Goal: Task Accomplishment & Management: Manage account settings

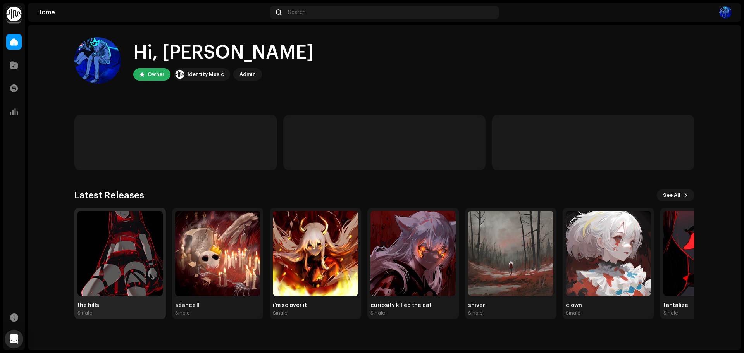
click at [121, 221] on img at bounding box center [120, 253] width 85 height 85
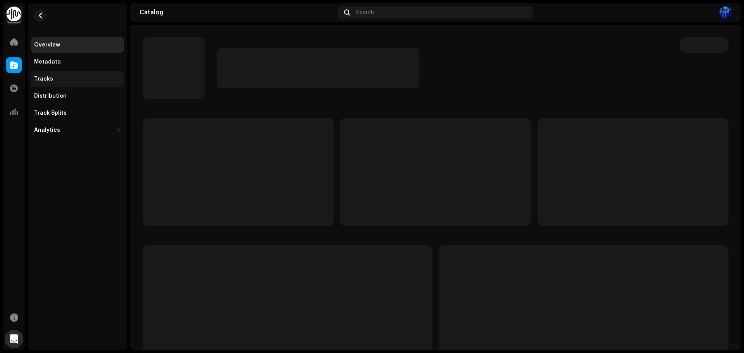
click at [80, 78] on div "Tracks" at bounding box center [77, 79] width 87 height 6
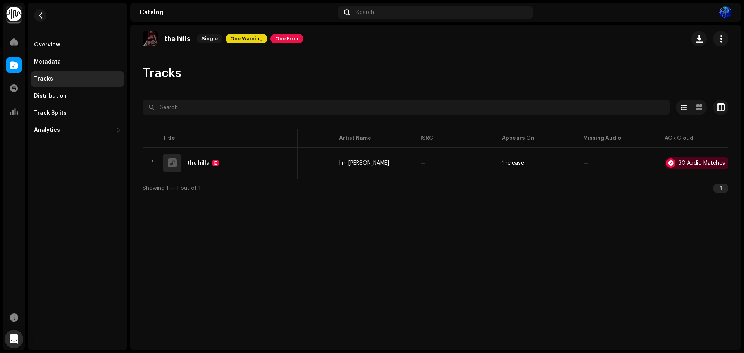
scroll to position [0, 57]
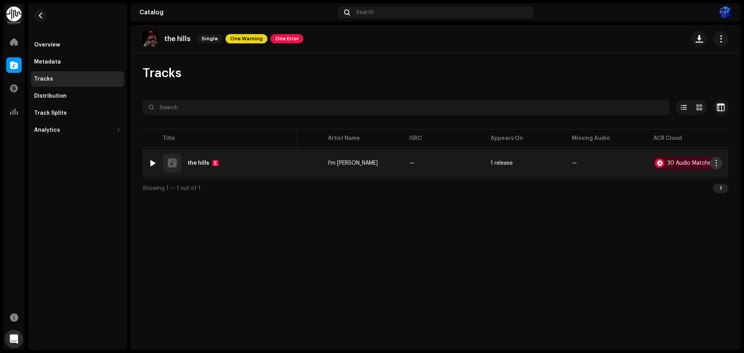
click at [715, 160] on button "button" at bounding box center [716, 163] width 12 height 12
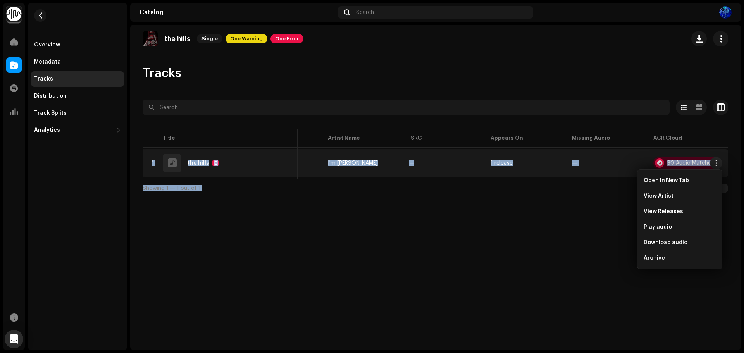
drag, startPoint x: 615, startPoint y: 183, endPoint x: 550, endPoint y: 181, distance: 64.4
click at [554, 181] on div "Selected 0 Options Filters Distribution status In progress Not started Creation…" at bounding box center [436, 149] width 586 height 98
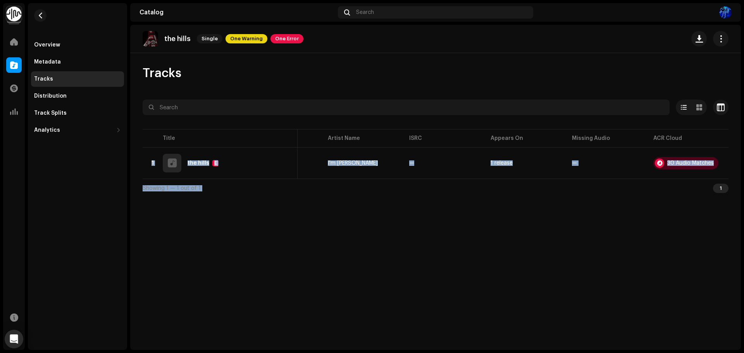
scroll to position [0, 0]
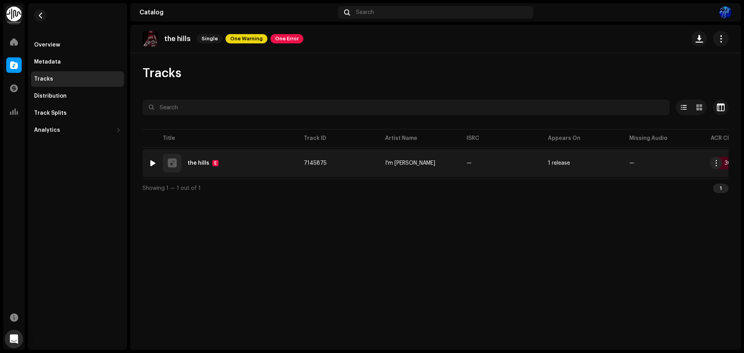
click at [195, 162] on div "the hills" at bounding box center [199, 162] width 22 height 5
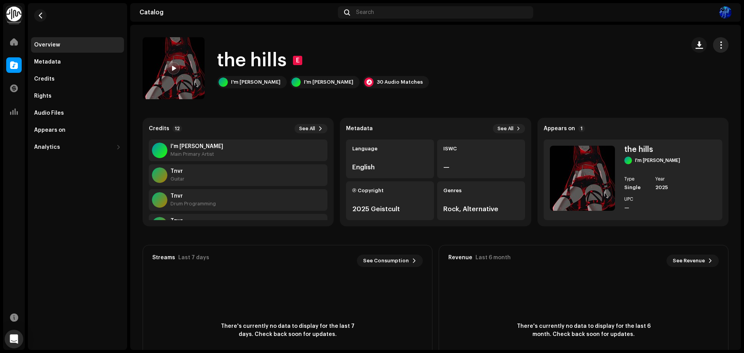
click at [713, 46] on button "button" at bounding box center [721, 45] width 16 height 16
click at [664, 83] on div "Edit" at bounding box center [681, 80] width 78 height 16
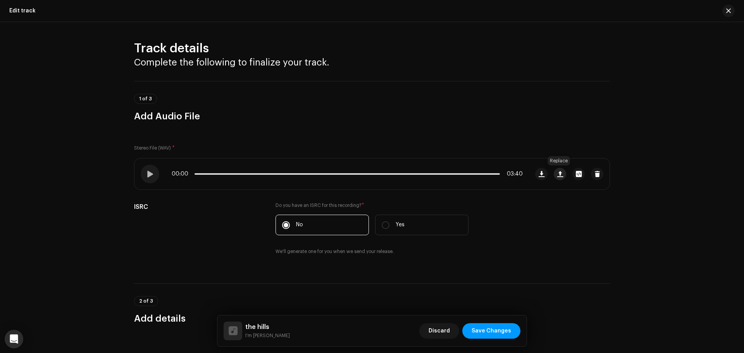
click at [557, 172] on span "button" at bounding box center [560, 174] width 6 height 6
click at [142, 173] on div at bounding box center [150, 174] width 19 height 19
drag, startPoint x: 245, startPoint y: 174, endPoint x: 265, endPoint y: 171, distance: 20.7
click at [247, 173] on p-slider at bounding box center [357, 174] width 324 height 2
click at [272, 174] on p-slider at bounding box center [357, 174] width 324 height 2
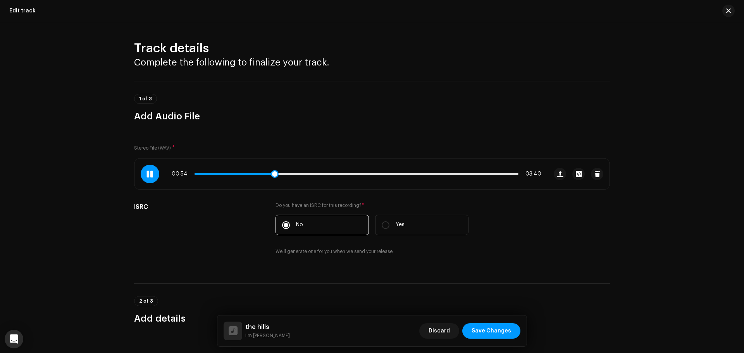
click at [286, 174] on p-slider at bounding box center [357, 174] width 324 height 2
click at [395, 172] on div "01:10 03:40" at bounding box center [357, 174] width 370 height 6
click at [391, 176] on div "01:10 03:40" at bounding box center [357, 174] width 370 height 6
click at [396, 174] on p-slider at bounding box center [357, 174] width 324 height 2
drag, startPoint x: 469, startPoint y: 171, endPoint x: 477, endPoint y: 174, distance: 8.7
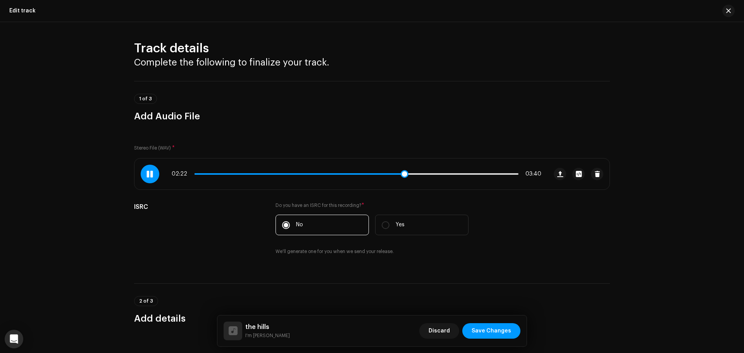
click at [471, 172] on div "02:22 03:40" at bounding box center [357, 174] width 370 height 6
click at [478, 175] on div "02:23 03:40" at bounding box center [357, 174] width 370 height 6
click at [477, 172] on div "02:23 03:40" at bounding box center [357, 174] width 370 height 6
click at [477, 173] on div "02:23 03:40" at bounding box center [357, 174] width 370 height 6
click at [477, 174] on p-slider at bounding box center [357, 174] width 324 height 2
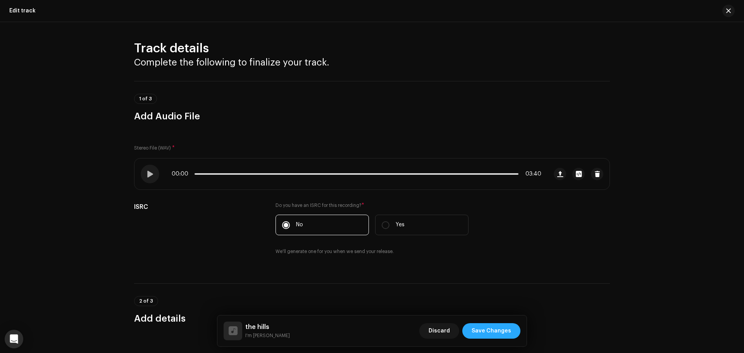
click at [484, 331] on span "Save Changes" at bounding box center [492, 331] width 40 height 16
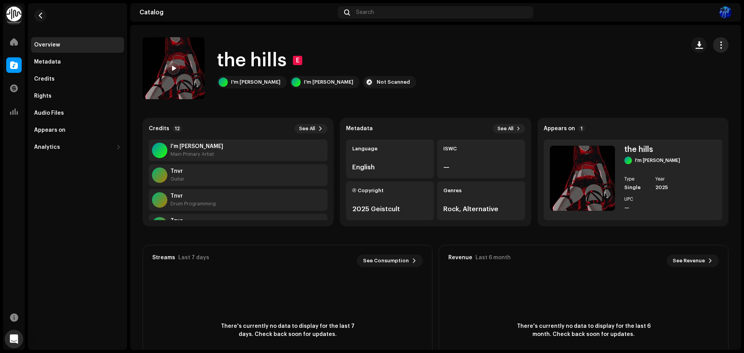
click at [717, 47] on span "button" at bounding box center [720, 45] width 7 height 6
click at [516, 56] on div "the hills E I'm [PERSON_NAME] I'm [PERSON_NAME] Not Scanned" at bounding box center [411, 68] width 536 height 62
click at [39, 12] on button "button" at bounding box center [40, 15] width 12 height 12
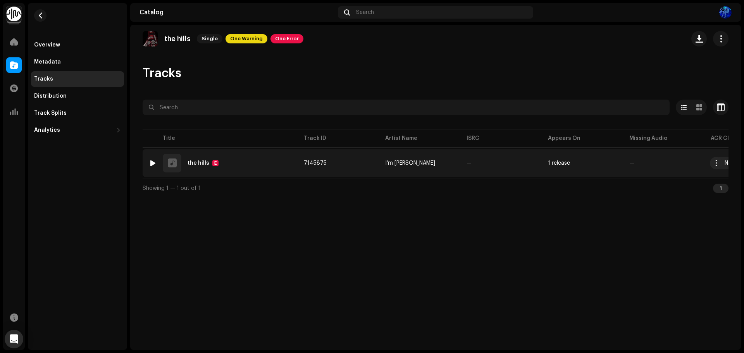
click at [153, 161] on div at bounding box center [153, 163] width 6 height 6
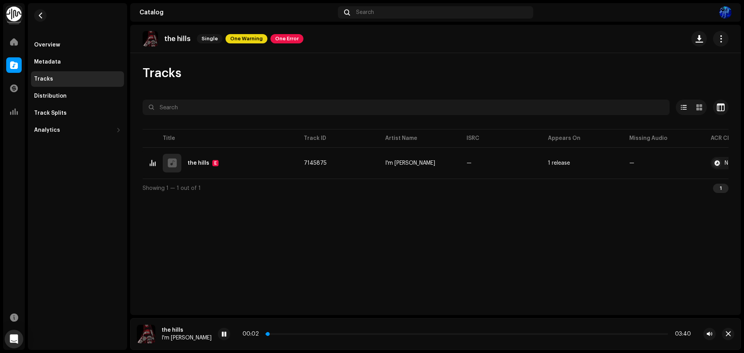
click at [271, 334] on p-slider at bounding box center [466, 334] width 403 height 2
click at [291, 336] on div "00:16 03:40" at bounding box center [467, 334] width 448 height 6
click at [291, 334] on p-slider at bounding box center [466, 334] width 403 height 2
click at [308, 334] on p-slider at bounding box center [466, 334] width 403 height 2
click at [333, 334] on p-slider at bounding box center [466, 334] width 403 height 2
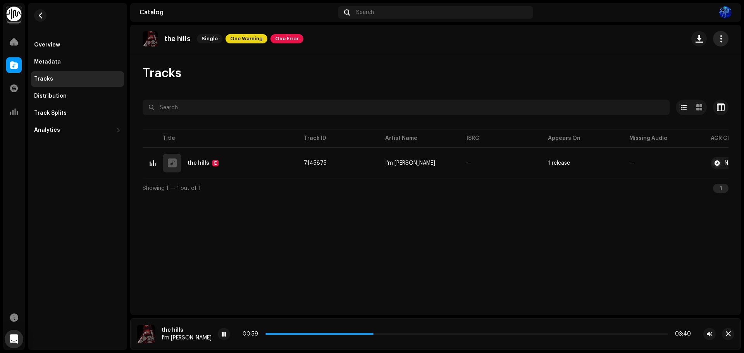
click at [723, 40] on span "button" at bounding box center [720, 39] width 7 height 6
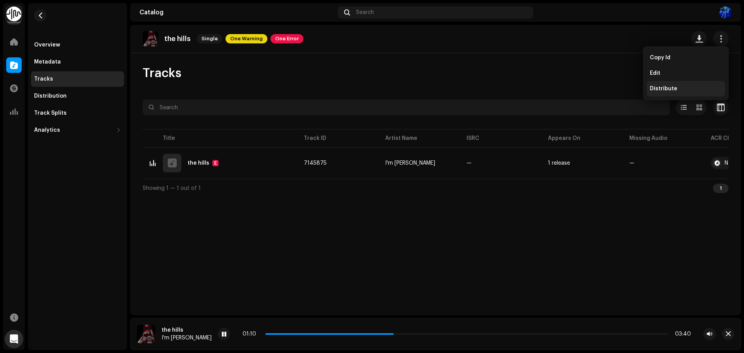
click at [662, 86] on span "Distribute" at bounding box center [664, 89] width 28 height 6
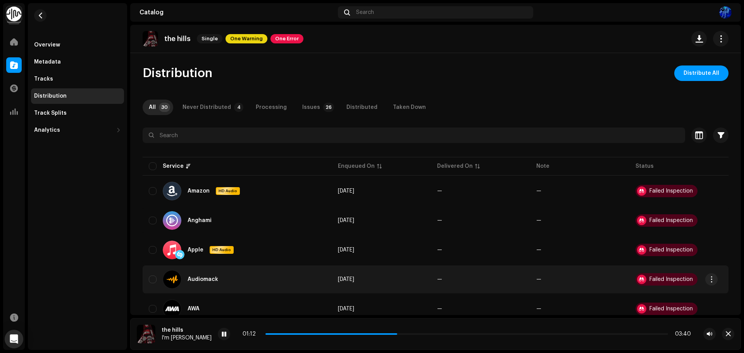
drag, startPoint x: 195, startPoint y: 333, endPoint x: 178, endPoint y: 286, distance: 50.8
click at [222, 333] on span at bounding box center [224, 334] width 5 height 6
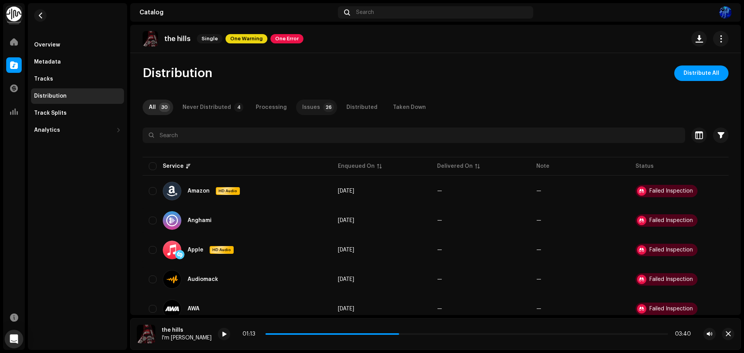
click at [312, 107] on div "Issues" at bounding box center [311, 108] width 18 height 16
click at [155, 165] on input "checkbox" at bounding box center [153, 166] width 8 height 8
checkbox input "true"
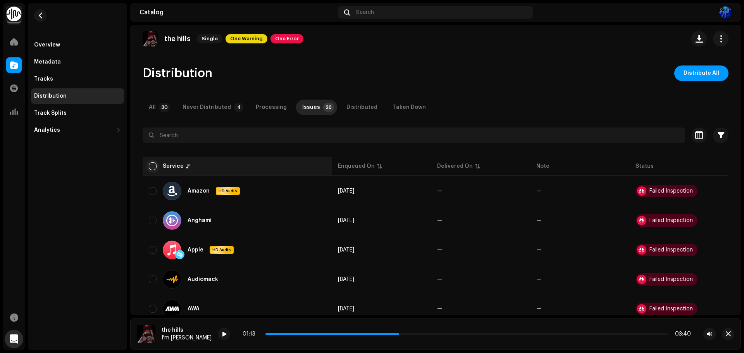
checkbox input "true"
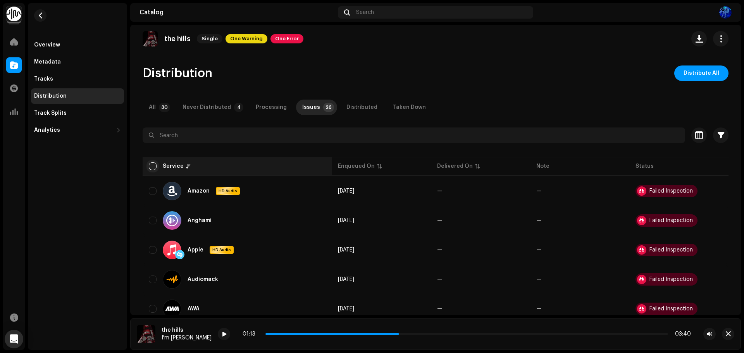
checkbox input "true"
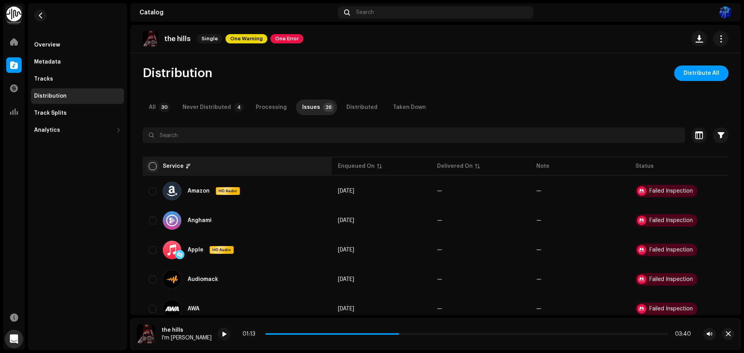
checkbox input "true"
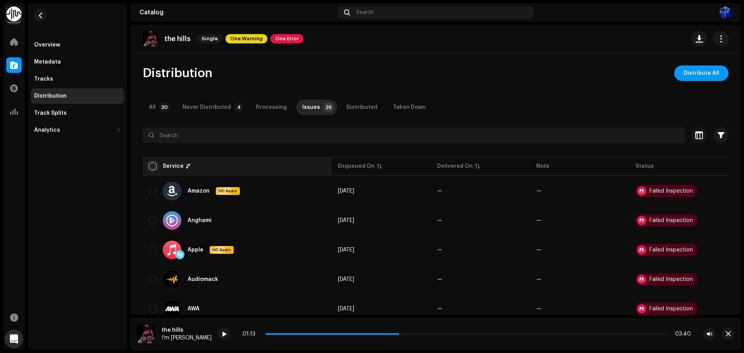
checkbox input "true"
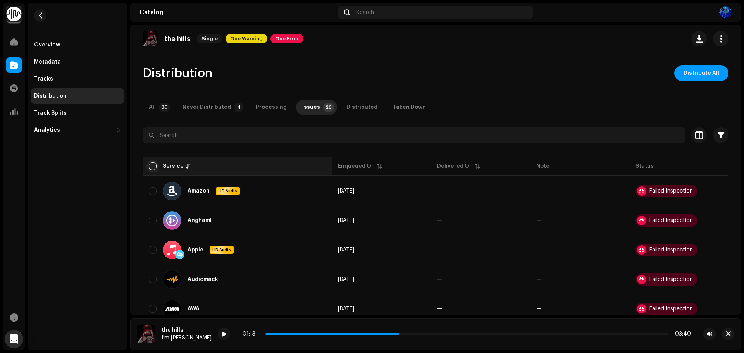
checkbox input "true"
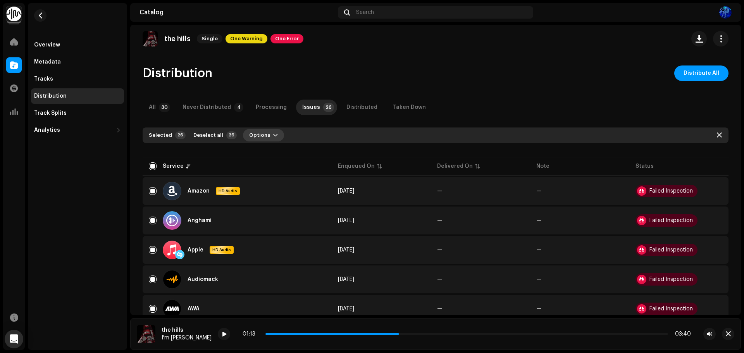
click at [261, 136] on span "Options" at bounding box center [259, 136] width 21 height 16
click at [264, 150] on span "Distribute" at bounding box center [258, 153] width 28 height 6
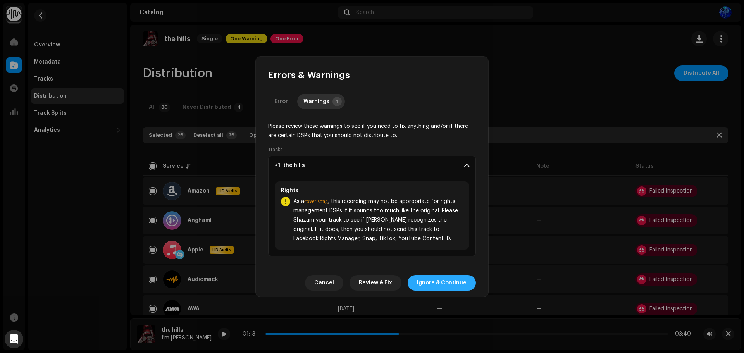
click at [431, 282] on span "Ignore & Continue" at bounding box center [442, 283] width 50 height 16
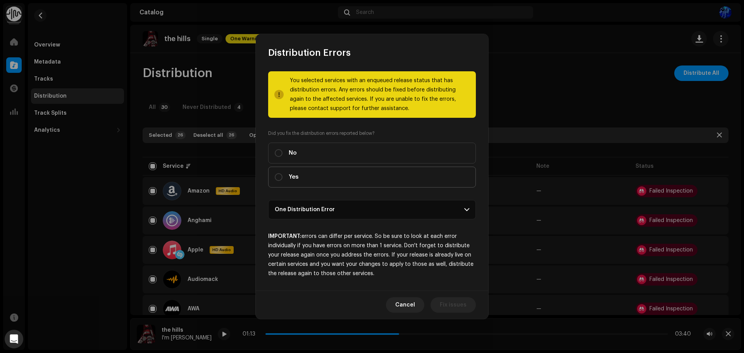
click at [310, 179] on label "Yes" at bounding box center [372, 177] width 208 height 21
click at [283, 179] on input "Yes" at bounding box center [279, 177] width 8 height 8
radio input "true"
click at [450, 302] on span "Distribute" at bounding box center [453, 305] width 28 height 16
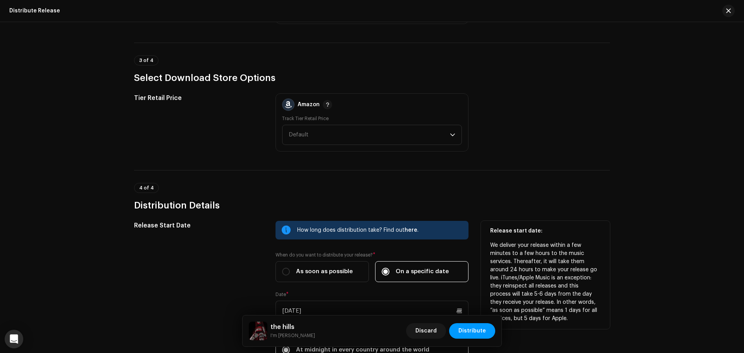
scroll to position [912, 0]
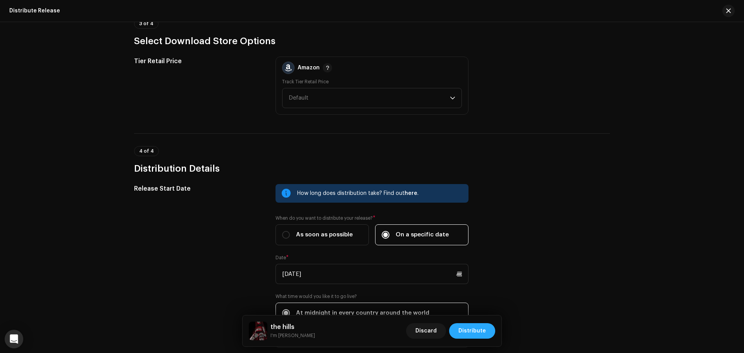
click at [483, 327] on span "Distribute" at bounding box center [472, 331] width 28 height 16
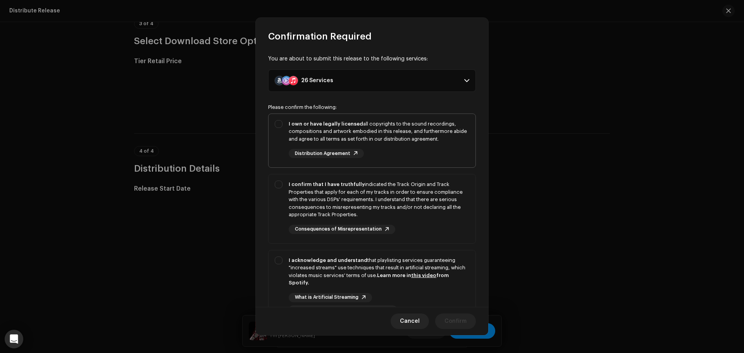
click at [345, 130] on div "I own or have legally licensed all copyrights to the sound recordings, composit…" at bounding box center [379, 131] width 181 height 23
checkbox input "true"
click at [367, 195] on div "I confirm that I have truthfully indicated the Track Origin and Track Propertie…" at bounding box center [379, 200] width 181 height 38
checkbox input "true"
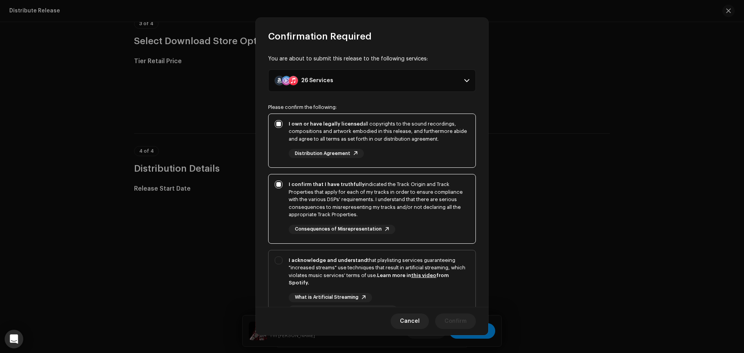
click at [393, 259] on div "I acknowledge and understand that playlisting services guaranteeing "increased …" at bounding box center [379, 272] width 181 height 30
checkbox input "true"
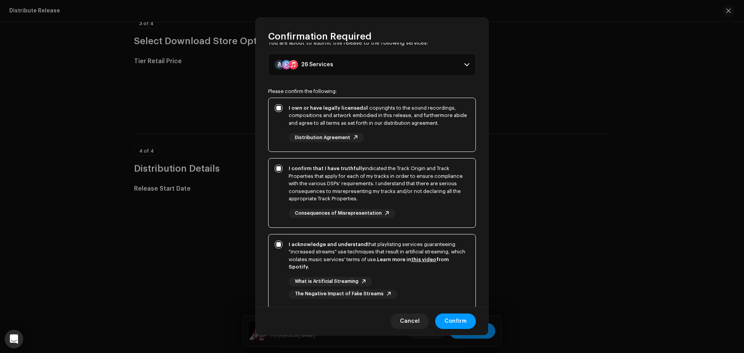
scroll to position [70, 0]
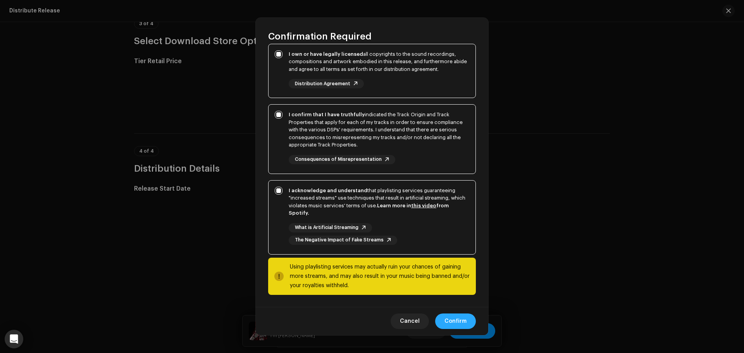
click at [458, 321] on span "Confirm" at bounding box center [456, 322] width 22 height 16
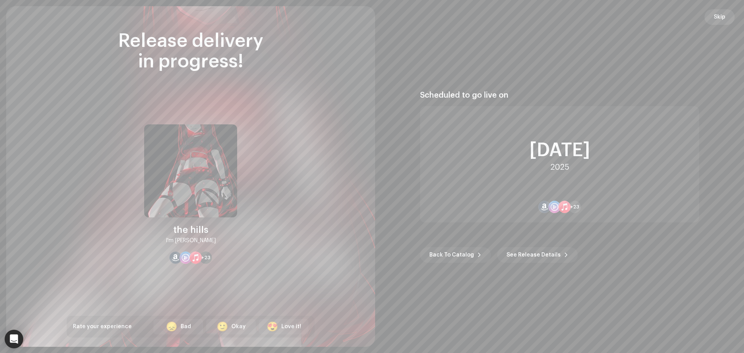
click at [722, 14] on span "Skip" at bounding box center [720, 17] width 12 height 16
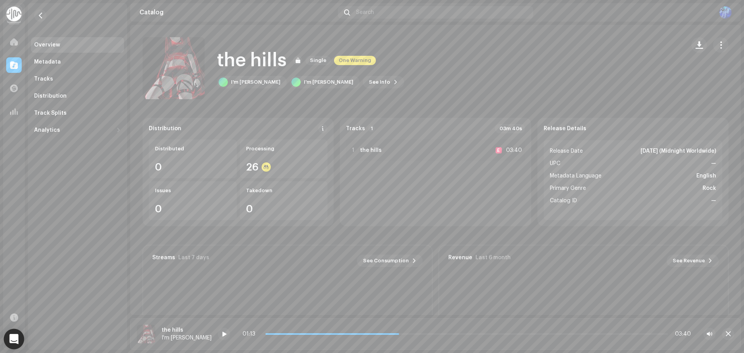
click at [14, 340] on icon "Open Intercom Messenger" at bounding box center [13, 339] width 9 height 10
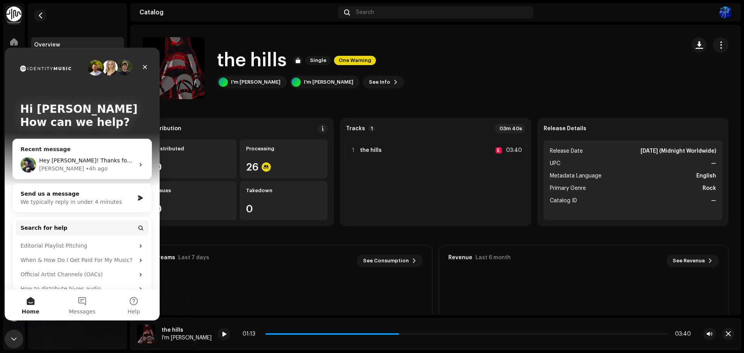
click at [98, 164] on span "Hey [PERSON_NAME]! Thanks for your message. Not a problem, we'll return the rel…" at bounding box center [352, 160] width 627 height 6
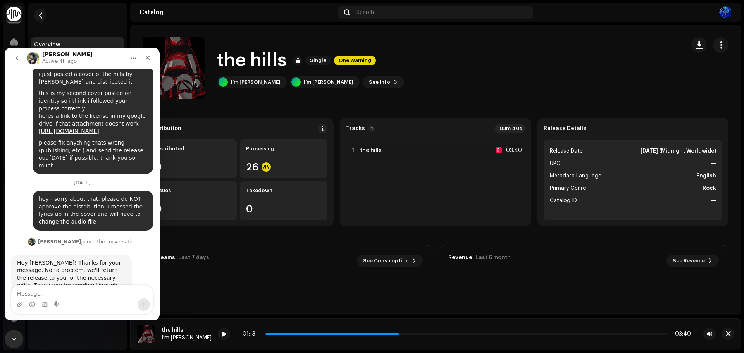
scroll to position [161, 0]
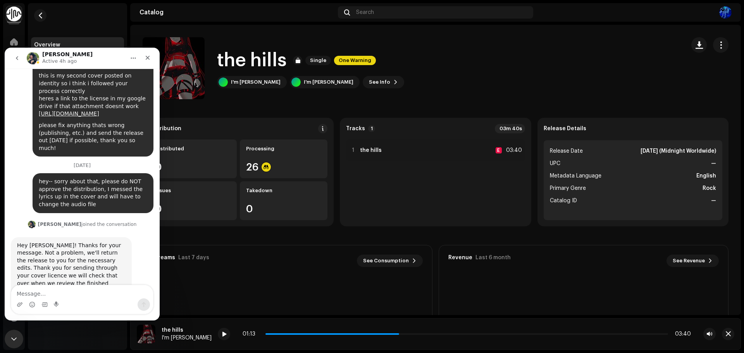
click at [55, 294] on textarea "Message…" at bounding box center [82, 291] width 142 height 13
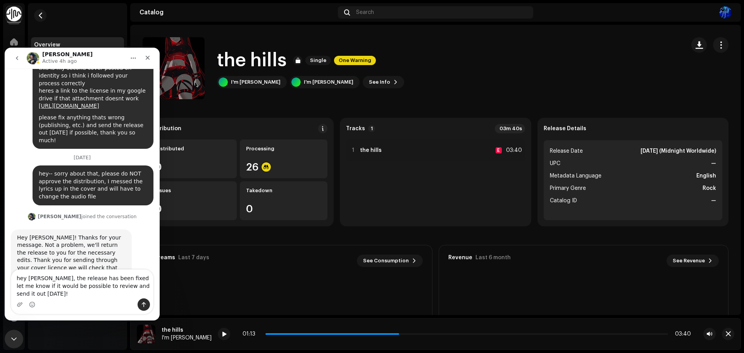
click at [102, 287] on textarea "hey [PERSON_NAME], the release has been fixed let me know if it would be possib…" at bounding box center [82, 284] width 142 height 29
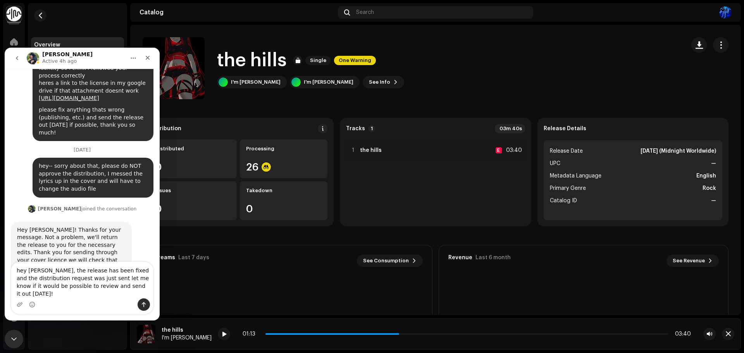
type textarea "hey [PERSON_NAME], the release has been fixed and the distribution request was …"
click at [145, 303] on icon "Send a message…" at bounding box center [144, 304] width 4 height 5
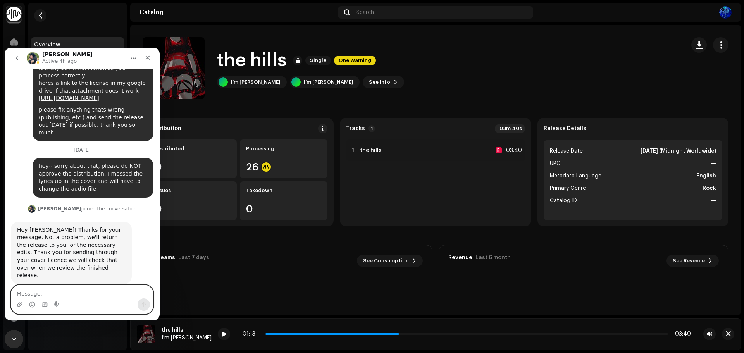
scroll to position [207, 0]
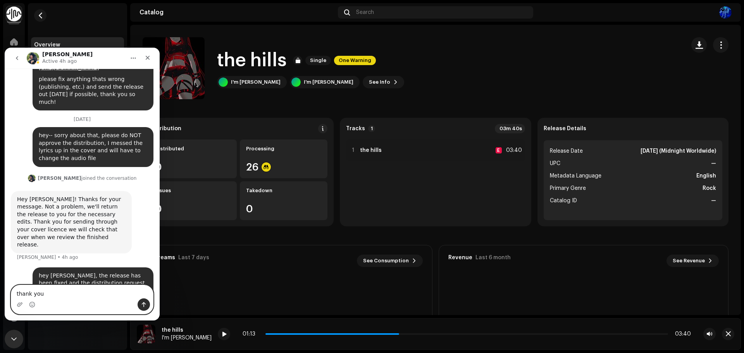
type textarea "thank you!"
